Goal: Task Accomplishment & Management: Manage account settings

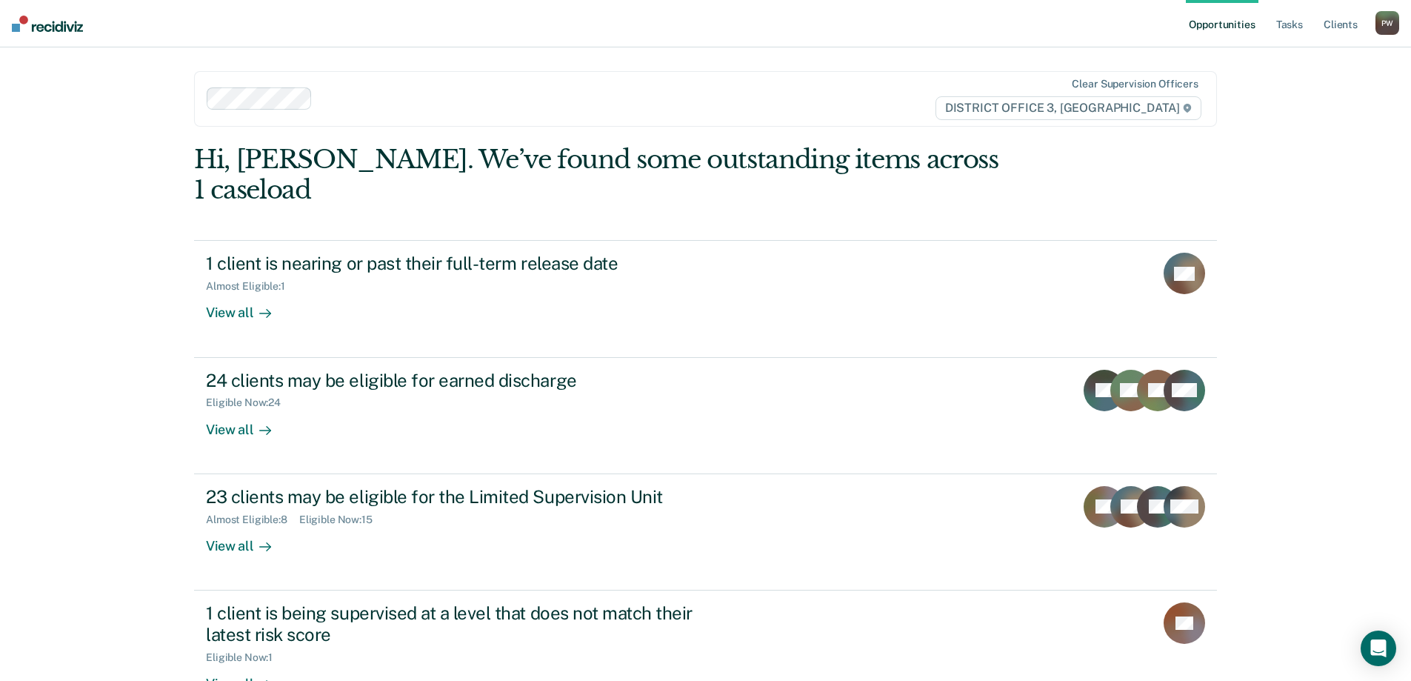
click at [789, 39] on nav "Opportunities Tasks Client s [PERSON_NAME] Profile How it works Log Out" at bounding box center [705, 23] width 1411 height 47
click at [1293, 19] on link "Tasks" at bounding box center [1289, 23] width 33 height 47
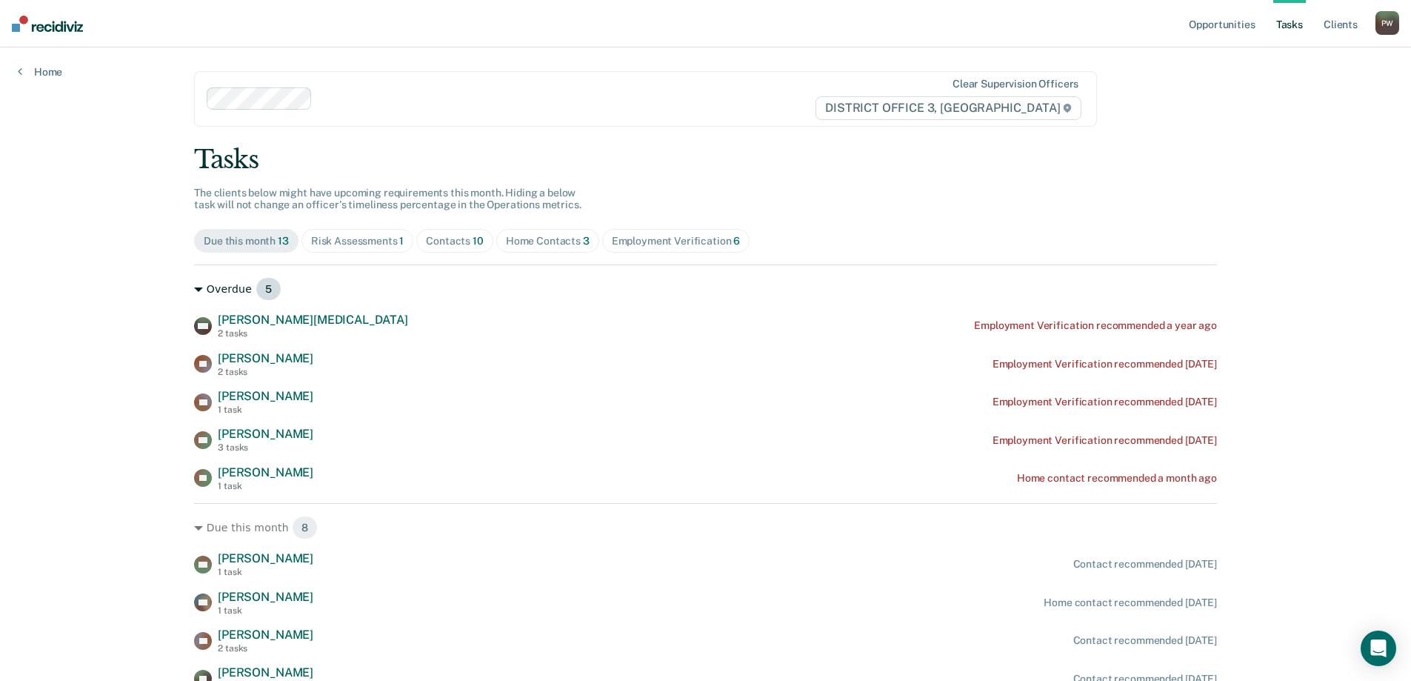
click at [197, 289] on icon at bounding box center [198, 289] width 9 height 4
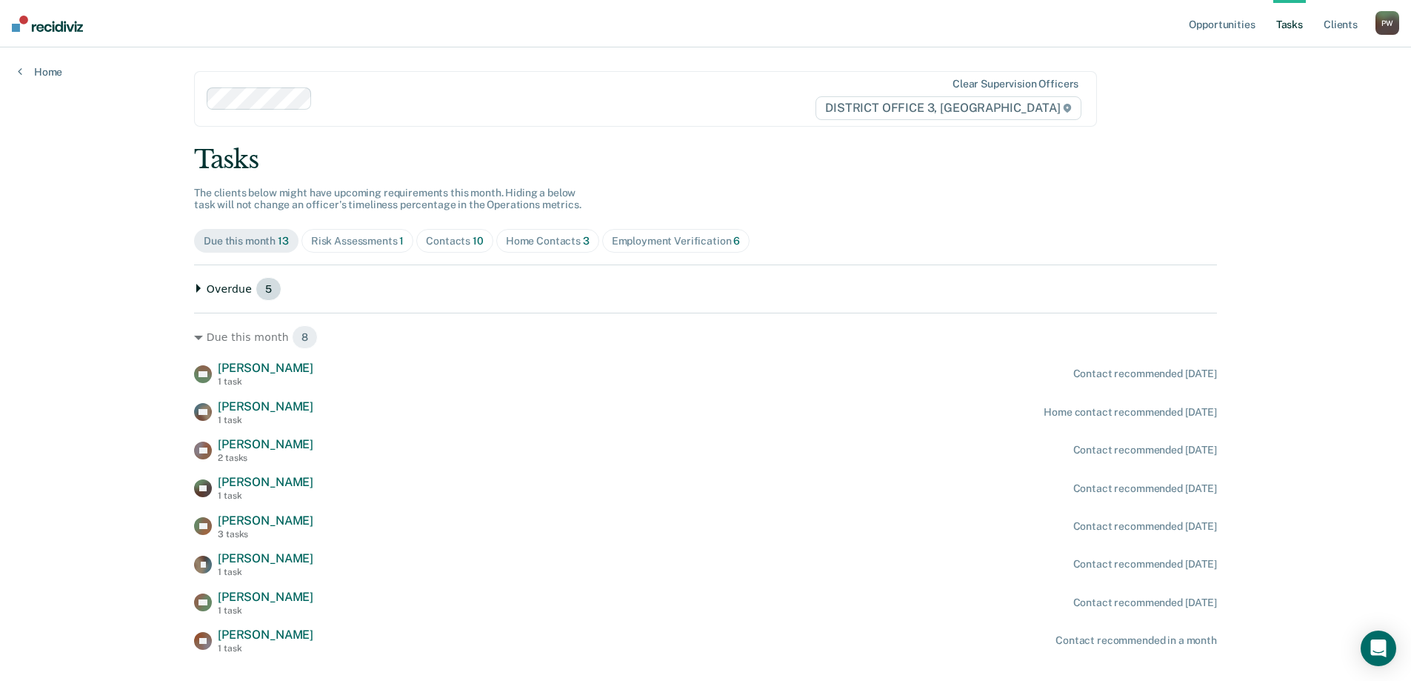
click at [197, 288] on icon at bounding box center [198, 288] width 9 height 9
